Goal: Task Accomplishment & Management: Manage account settings

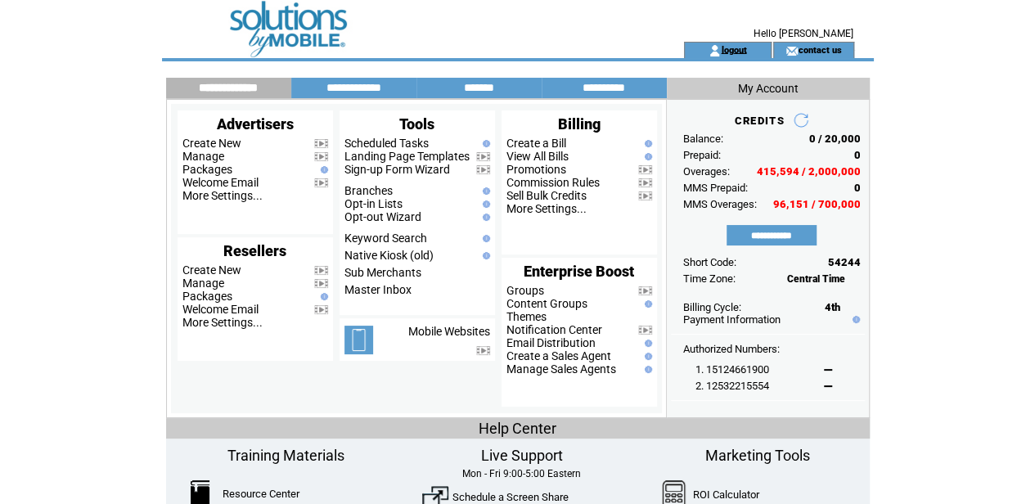
click at [731, 47] on link "logout" at bounding box center [733, 49] width 25 height 11
